Goal: Task Accomplishment & Management: Use online tool/utility

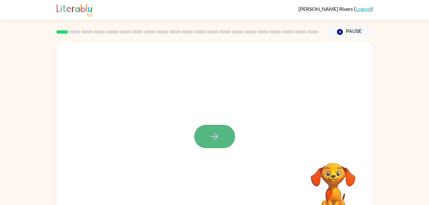
click at [224, 138] on button "button" at bounding box center [214, 136] width 41 height 23
click at [192, 135] on div at bounding box center [215, 133] width 317 height 183
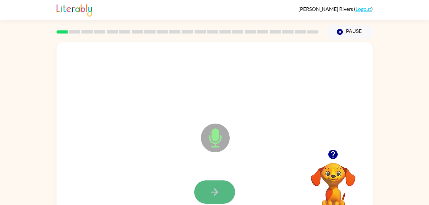
click at [220, 188] on icon "button" at bounding box center [214, 192] width 11 height 11
click at [216, 188] on icon "button" at bounding box center [214, 192] width 11 height 11
click at [218, 192] on icon "button" at bounding box center [214, 192] width 7 height 7
click at [208, 187] on button "button" at bounding box center [214, 192] width 41 height 23
click at [216, 193] on icon "button" at bounding box center [214, 192] width 11 height 11
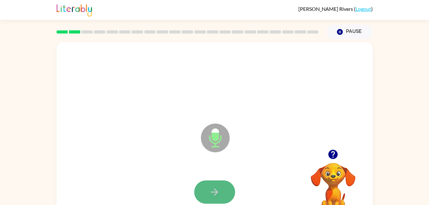
click at [216, 196] on icon "button" at bounding box center [214, 192] width 11 height 11
click at [224, 189] on button "button" at bounding box center [214, 192] width 41 height 23
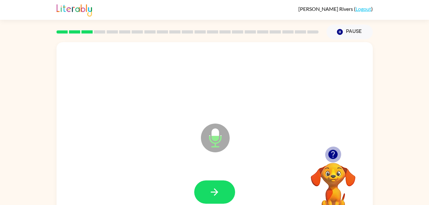
click at [333, 154] on icon "button" at bounding box center [333, 154] width 9 height 9
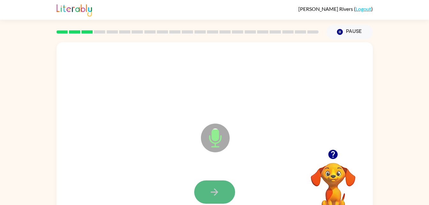
click at [206, 187] on button "button" at bounding box center [214, 192] width 41 height 23
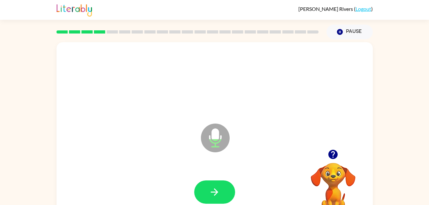
click at [0, 185] on html "[PERSON_NAME] ( Logout ) Pause Pause Microphone The Microphone is here when it …" at bounding box center [214, 112] width 429 height 225
click at [210, 188] on icon "button" at bounding box center [214, 192] width 11 height 11
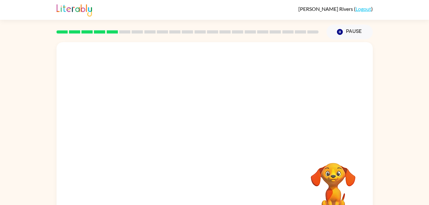
click at [55, 117] on div "Your browser must support playing .mp4 files to use Literably. Please try using…" at bounding box center [214, 131] width 429 height 185
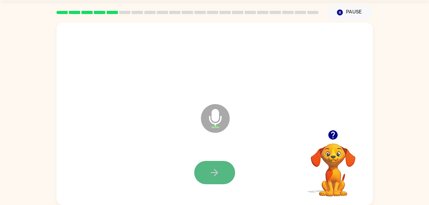
click at [226, 170] on button "button" at bounding box center [214, 172] width 41 height 23
drag, startPoint x: 207, startPoint y: 171, endPoint x: 205, endPoint y: 174, distance: 3.6
click at [205, 174] on button "button" at bounding box center [214, 172] width 41 height 23
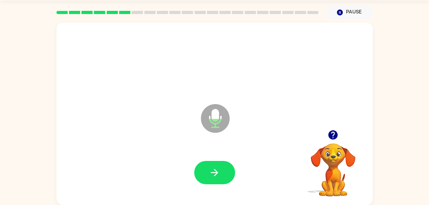
drag, startPoint x: 211, startPoint y: 179, endPoint x: 216, endPoint y: 188, distance: 10.3
click at [216, 189] on div at bounding box center [215, 173] width 304 height 52
click at [213, 176] on icon "button" at bounding box center [214, 172] width 11 height 11
click at [33, 188] on div "Microphone The Microphone is here when it is your turn to talk Your browser mus…" at bounding box center [214, 112] width 429 height 185
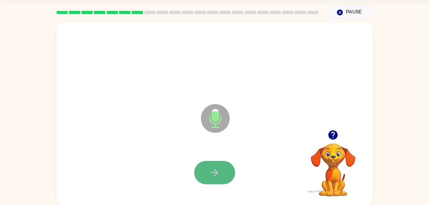
drag, startPoint x: 222, startPoint y: 162, endPoint x: 221, endPoint y: 167, distance: 4.5
click at [221, 167] on button "button" at bounding box center [214, 172] width 41 height 23
click at [221, 175] on button "button" at bounding box center [214, 172] width 41 height 23
click at [207, 177] on button "button" at bounding box center [214, 172] width 41 height 23
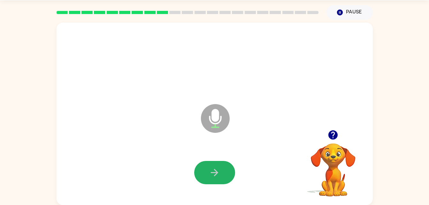
click at [224, 174] on button "button" at bounding box center [214, 172] width 41 height 23
click at [221, 163] on button "button" at bounding box center [214, 172] width 41 height 23
click at [220, 167] on button "button" at bounding box center [214, 172] width 41 height 23
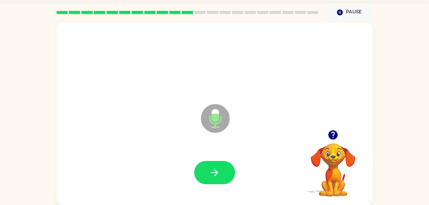
click at [193, 171] on div at bounding box center [215, 173] width 304 height 52
click at [200, 171] on button "button" at bounding box center [214, 172] width 41 height 23
drag, startPoint x: 404, startPoint y: 181, endPoint x: 399, endPoint y: 186, distance: 6.6
click at [399, 186] on div "Microphone The Microphone is here when it is your turn to talk Your browser mus…" at bounding box center [214, 112] width 429 height 185
drag, startPoint x: 230, startPoint y: 169, endPoint x: 222, endPoint y: 171, distance: 7.8
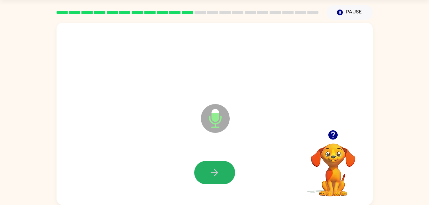
click at [224, 171] on button "button" at bounding box center [214, 172] width 41 height 23
click at [221, 169] on button "button" at bounding box center [214, 172] width 41 height 23
click at [212, 163] on button "button" at bounding box center [214, 172] width 41 height 23
click at [227, 178] on button "button" at bounding box center [214, 172] width 41 height 23
drag, startPoint x: 211, startPoint y: 175, endPoint x: 213, endPoint y: 171, distance: 4.3
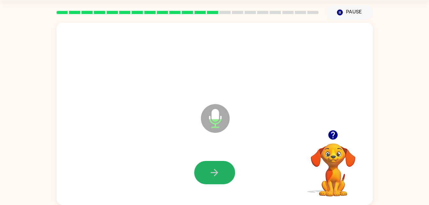
click at [213, 175] on icon "button" at bounding box center [214, 172] width 11 height 11
click at [212, 178] on button "button" at bounding box center [214, 172] width 41 height 23
drag, startPoint x: 216, startPoint y: 168, endPoint x: 217, endPoint y: 164, distance: 3.9
click at [216, 167] on icon "button" at bounding box center [214, 172] width 11 height 11
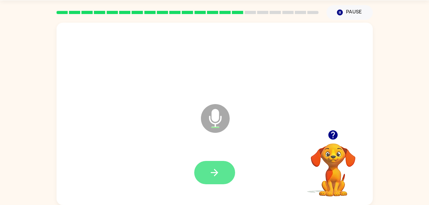
click at [222, 174] on button "button" at bounding box center [214, 172] width 41 height 23
drag, startPoint x: 222, startPoint y: 170, endPoint x: 219, endPoint y: 170, distance: 3.2
click at [219, 170] on button "button" at bounding box center [214, 172] width 41 height 23
click at [219, 169] on icon "button" at bounding box center [214, 172] width 11 height 11
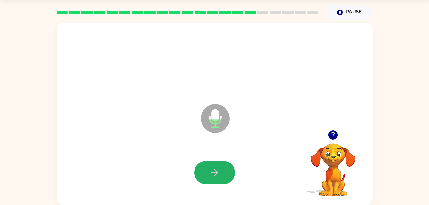
click at [221, 168] on button "button" at bounding box center [214, 172] width 41 height 23
click at [220, 175] on button "button" at bounding box center [214, 172] width 41 height 23
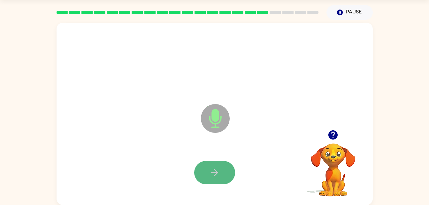
click at [229, 172] on button "button" at bounding box center [214, 172] width 41 height 23
click at [230, 176] on button "button" at bounding box center [214, 172] width 41 height 23
click at [209, 177] on icon "button" at bounding box center [214, 172] width 11 height 11
click at [218, 179] on button "button" at bounding box center [214, 172] width 41 height 23
click at [195, 171] on button "button" at bounding box center [214, 172] width 41 height 23
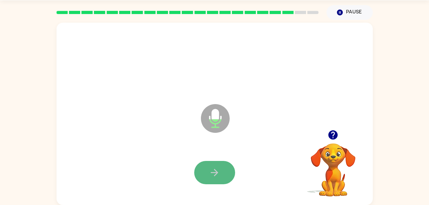
click at [196, 173] on button "button" at bounding box center [214, 172] width 41 height 23
click at [202, 172] on button "button" at bounding box center [214, 172] width 41 height 23
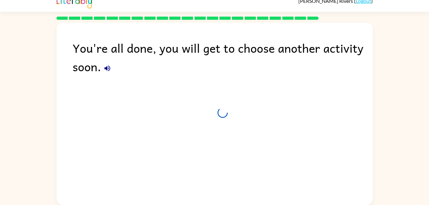
scroll to position [8, 0]
